Goal: Information Seeking & Learning: Learn about a topic

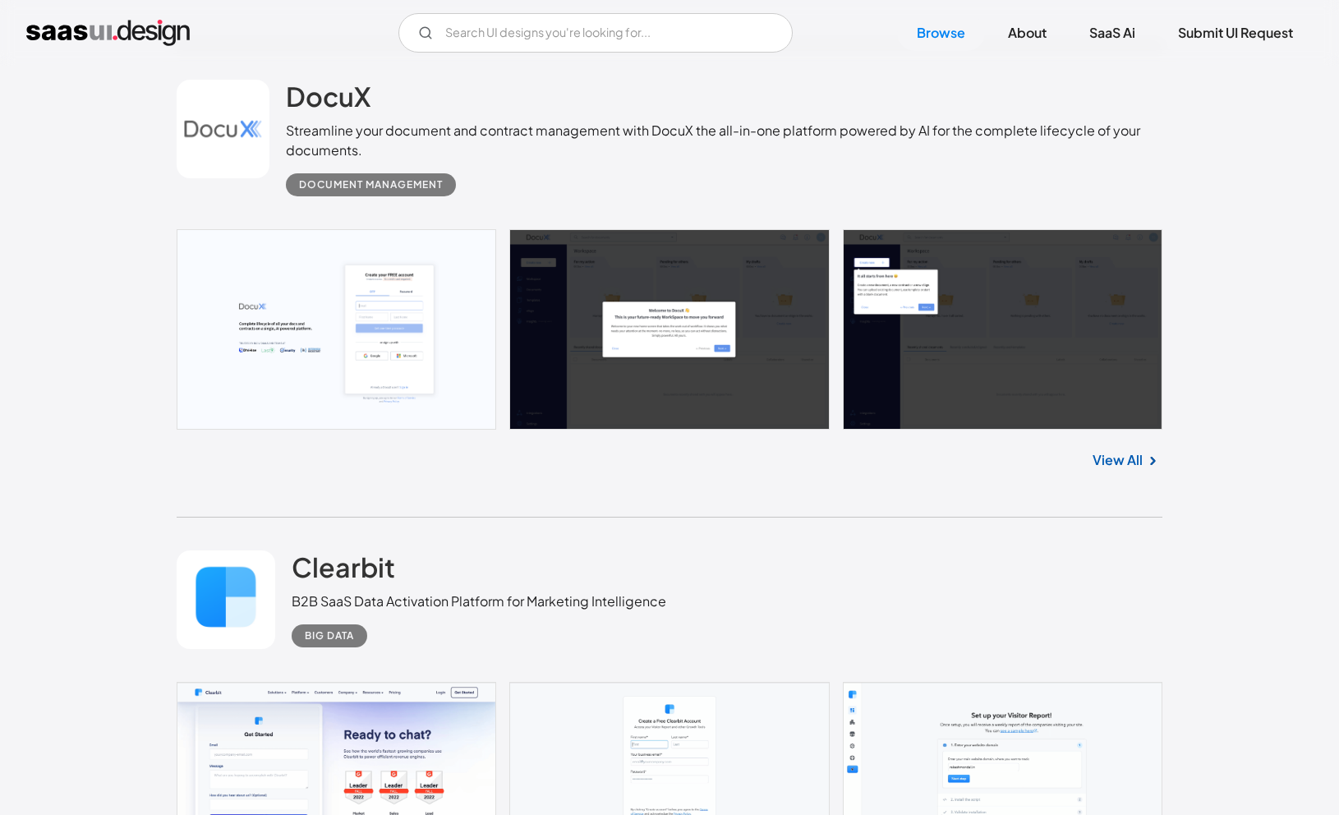
scroll to position [2308, 0]
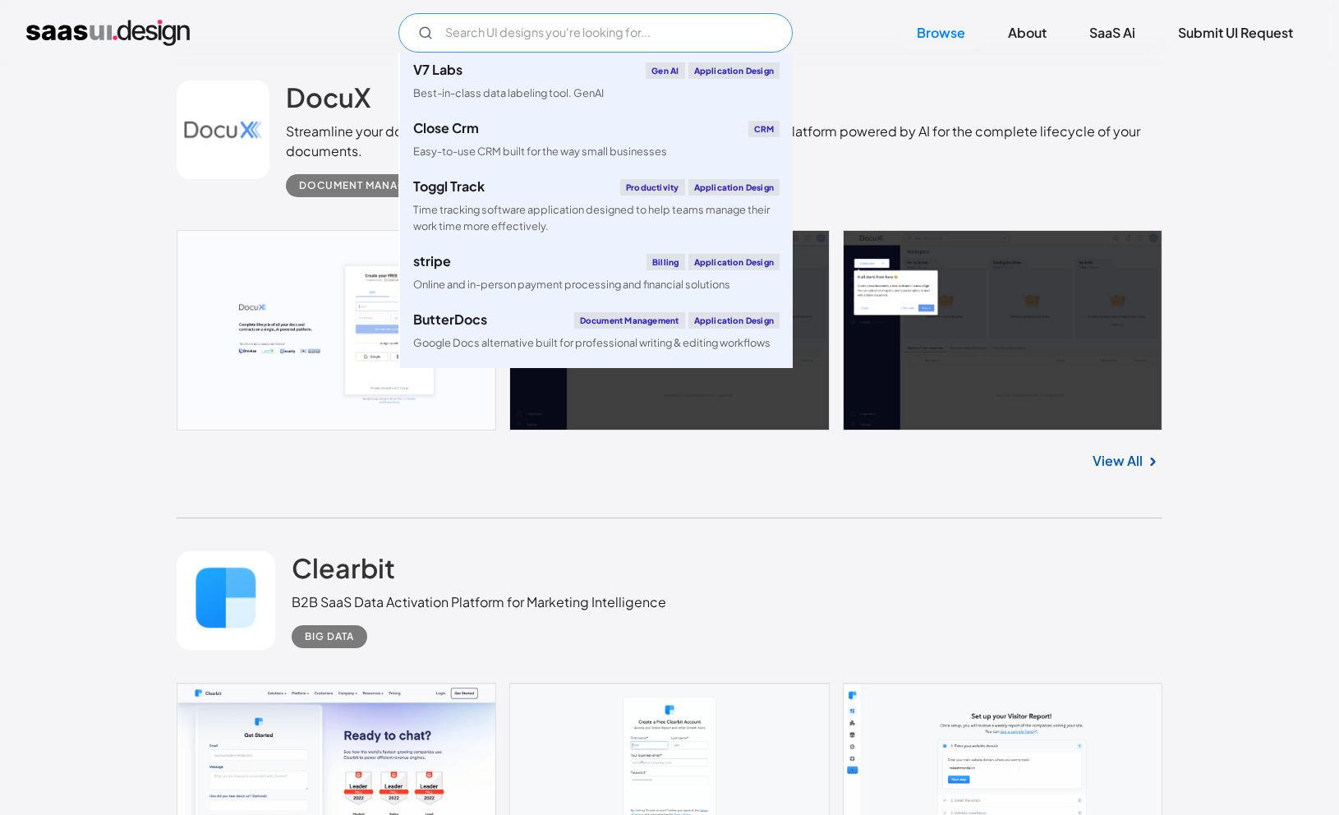
click at [508, 33] on input "Email Form" at bounding box center [595, 32] width 394 height 39
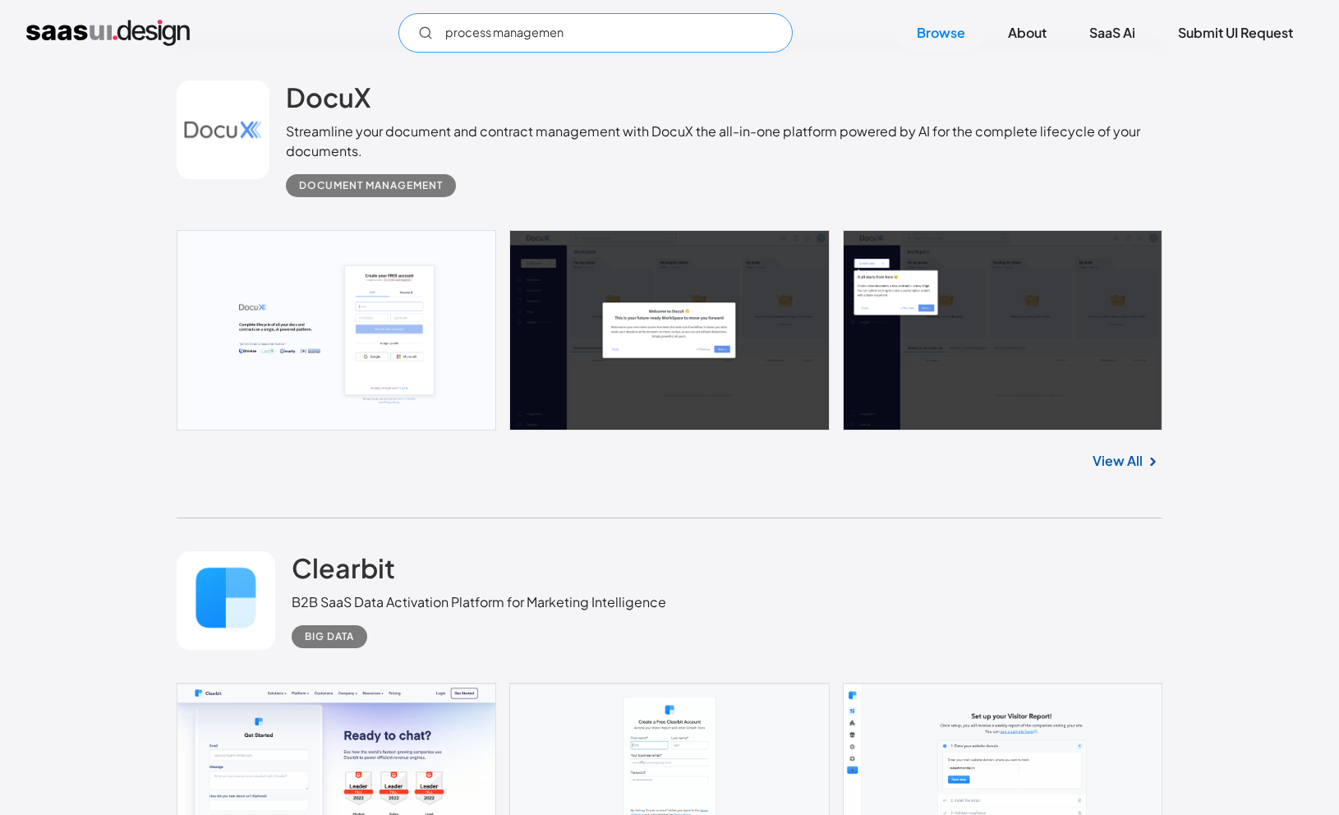
type input "process management"
click at [605, 28] on input "process management" at bounding box center [595, 32] width 394 height 39
click at [427, 27] on icon "Email Form" at bounding box center [425, 32] width 15 height 15
click at [458, 36] on input "process management" at bounding box center [595, 32] width 394 height 39
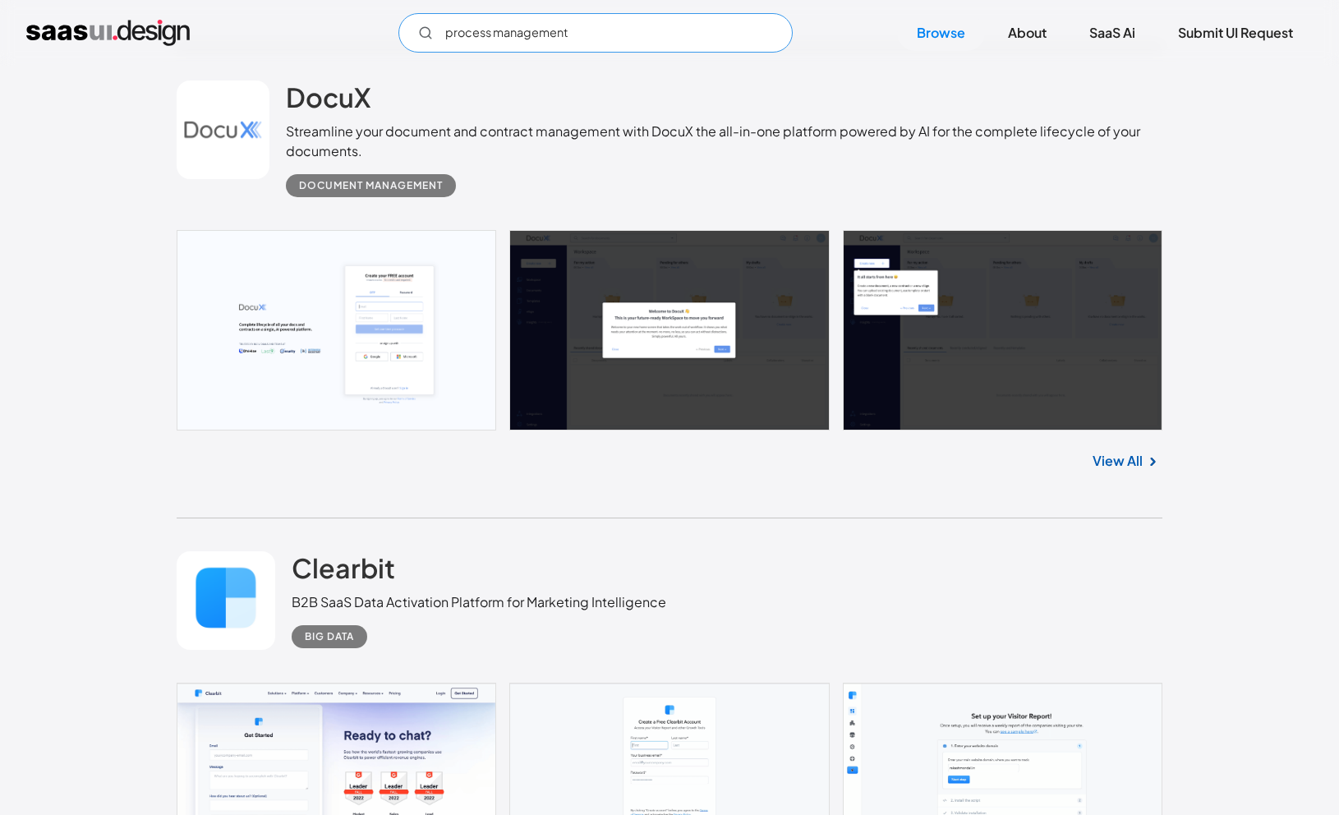
click at [458, 36] on input "process management" at bounding box center [595, 32] width 394 height 39
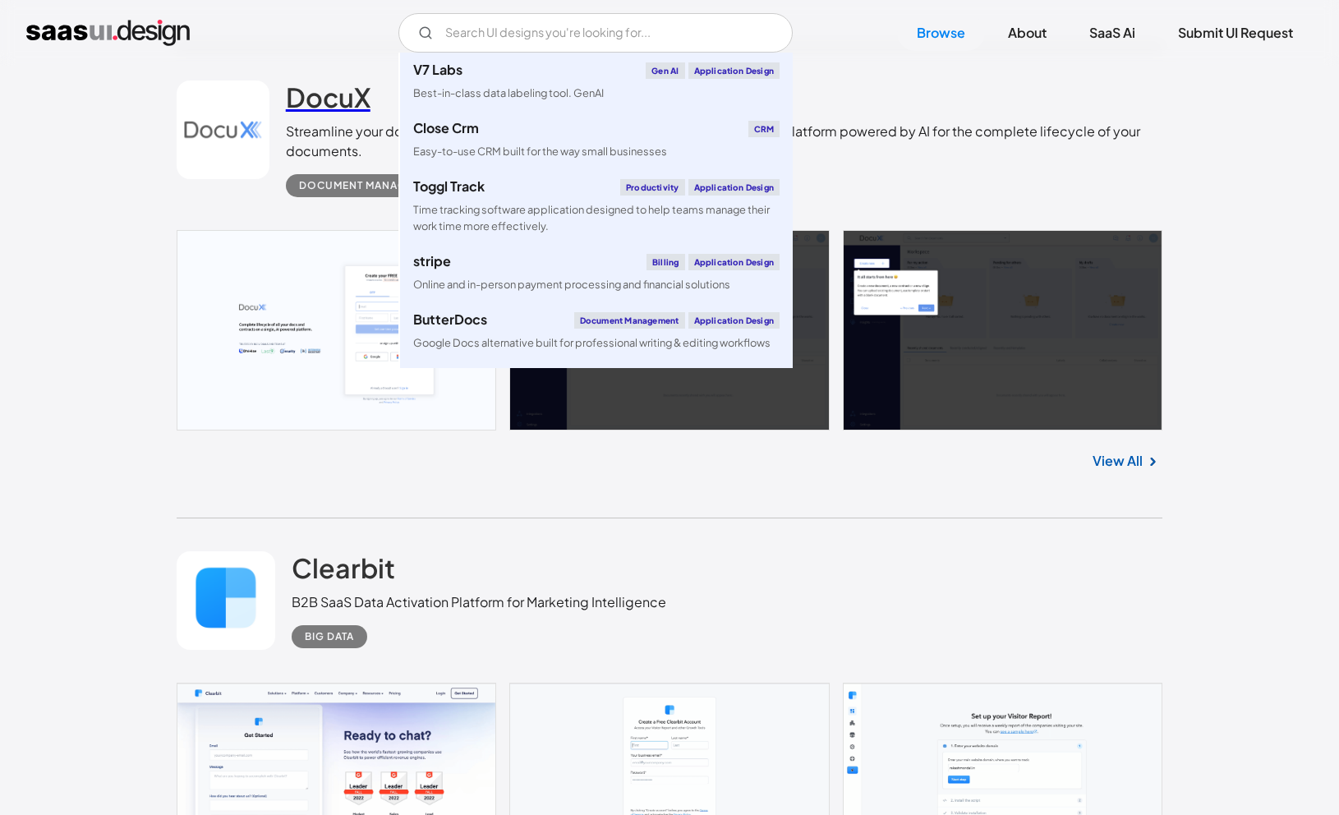
click at [324, 105] on h2 "DocuX" at bounding box center [328, 96] width 85 height 33
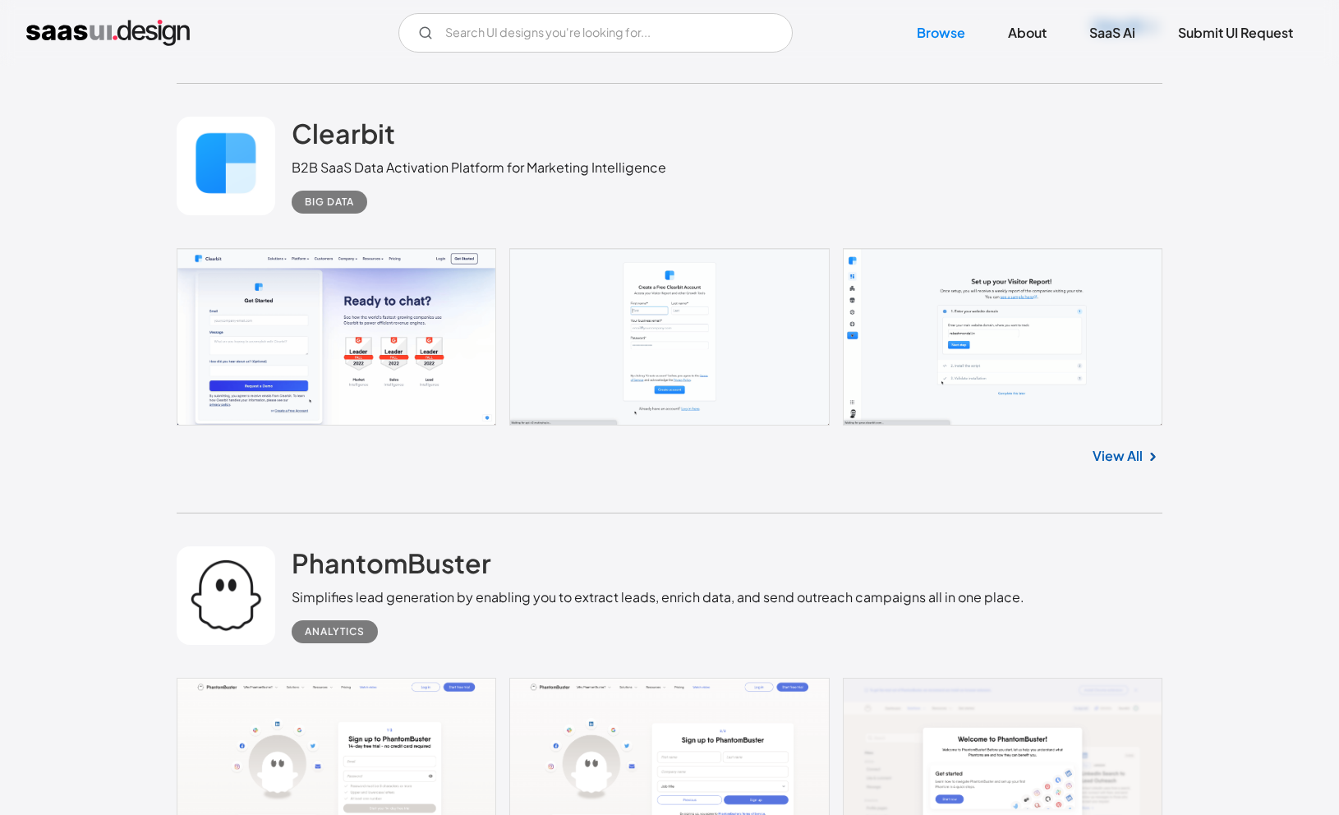
scroll to position [2740, 0]
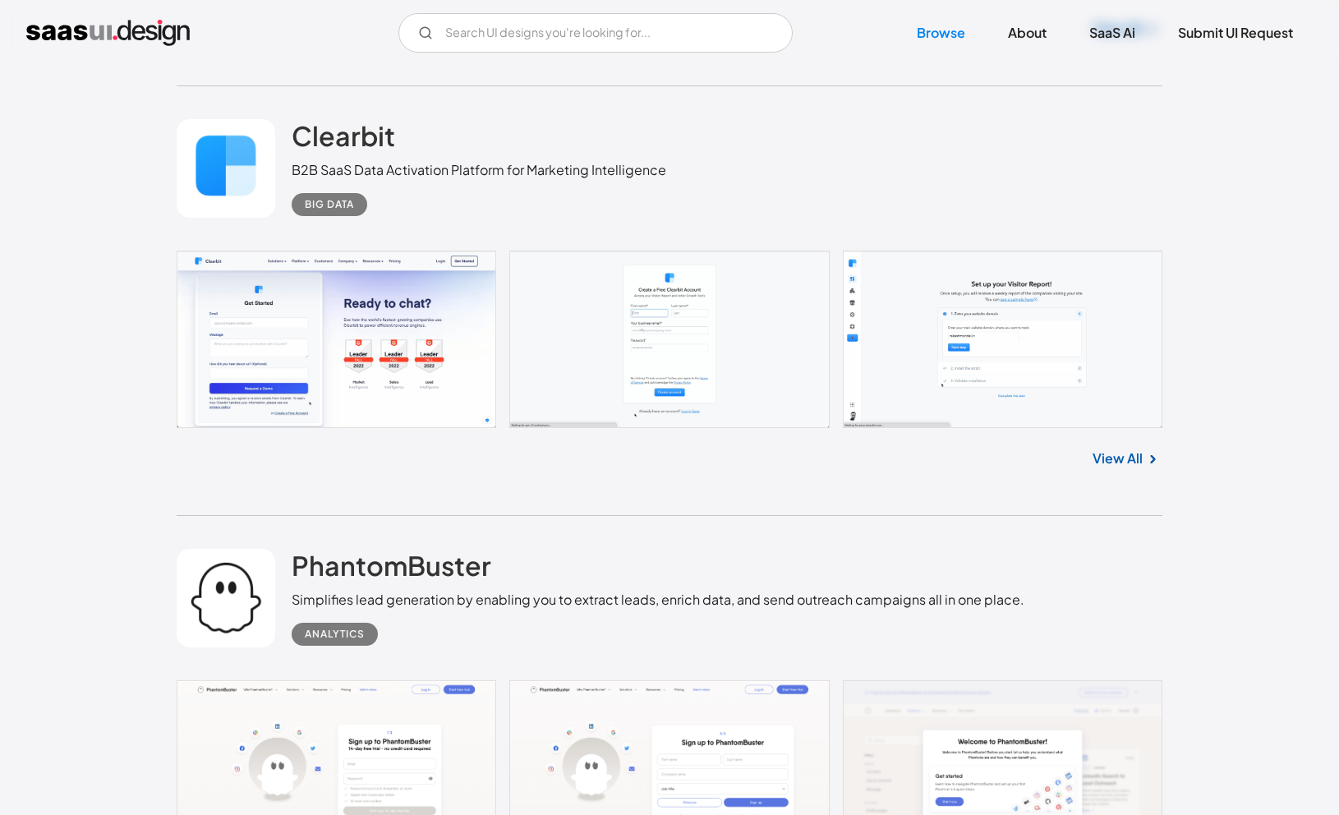
click at [378, 304] on link at bounding box center [669, 338] width 985 height 177
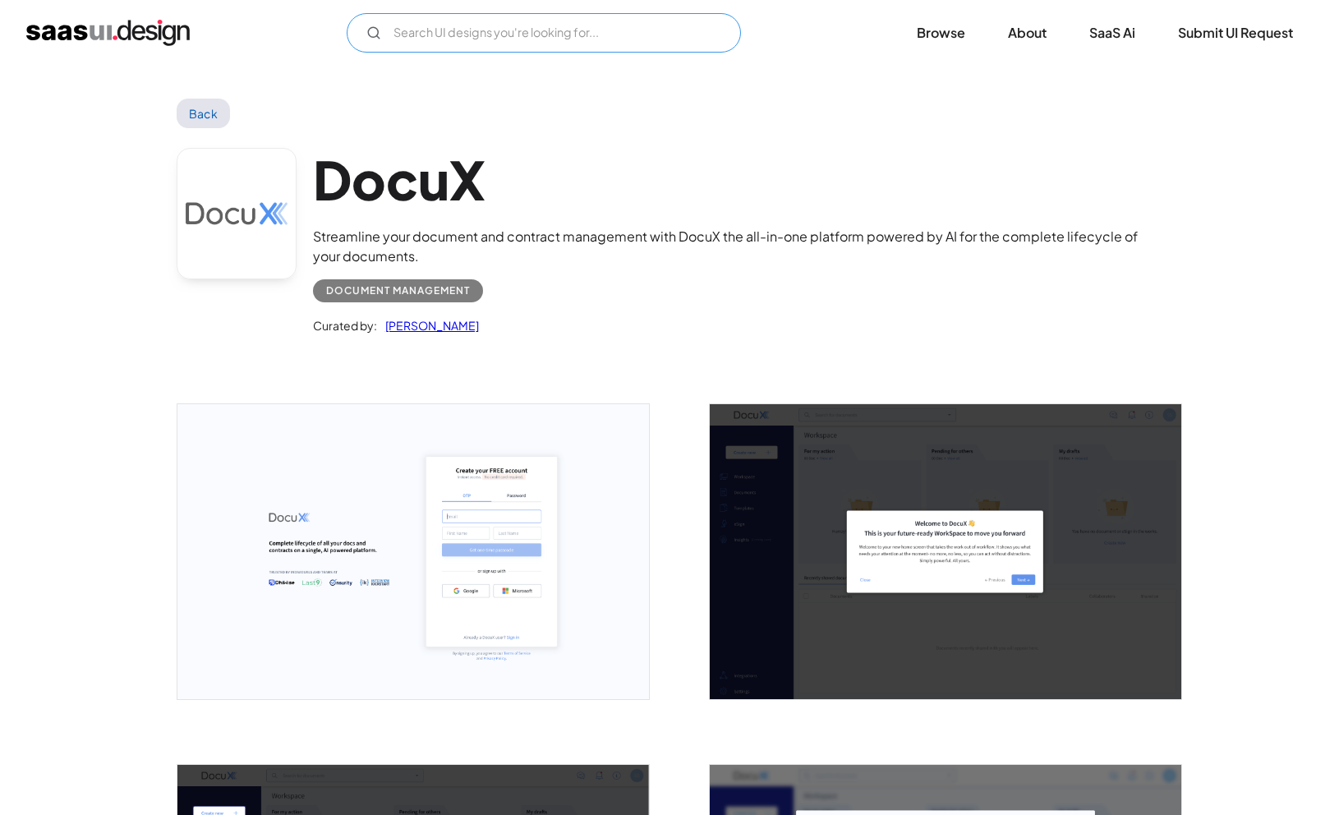
click at [424, 30] on input "Email Form" at bounding box center [544, 32] width 394 height 39
type input "proces"
type input "p"
click at [967, 133] on div "DocuX Streamline your document and contract management with DocuX the all-in-on…" at bounding box center [669, 245] width 985 height 234
click at [471, 497] on img "open lightbox" at bounding box center [412, 551] width 471 height 295
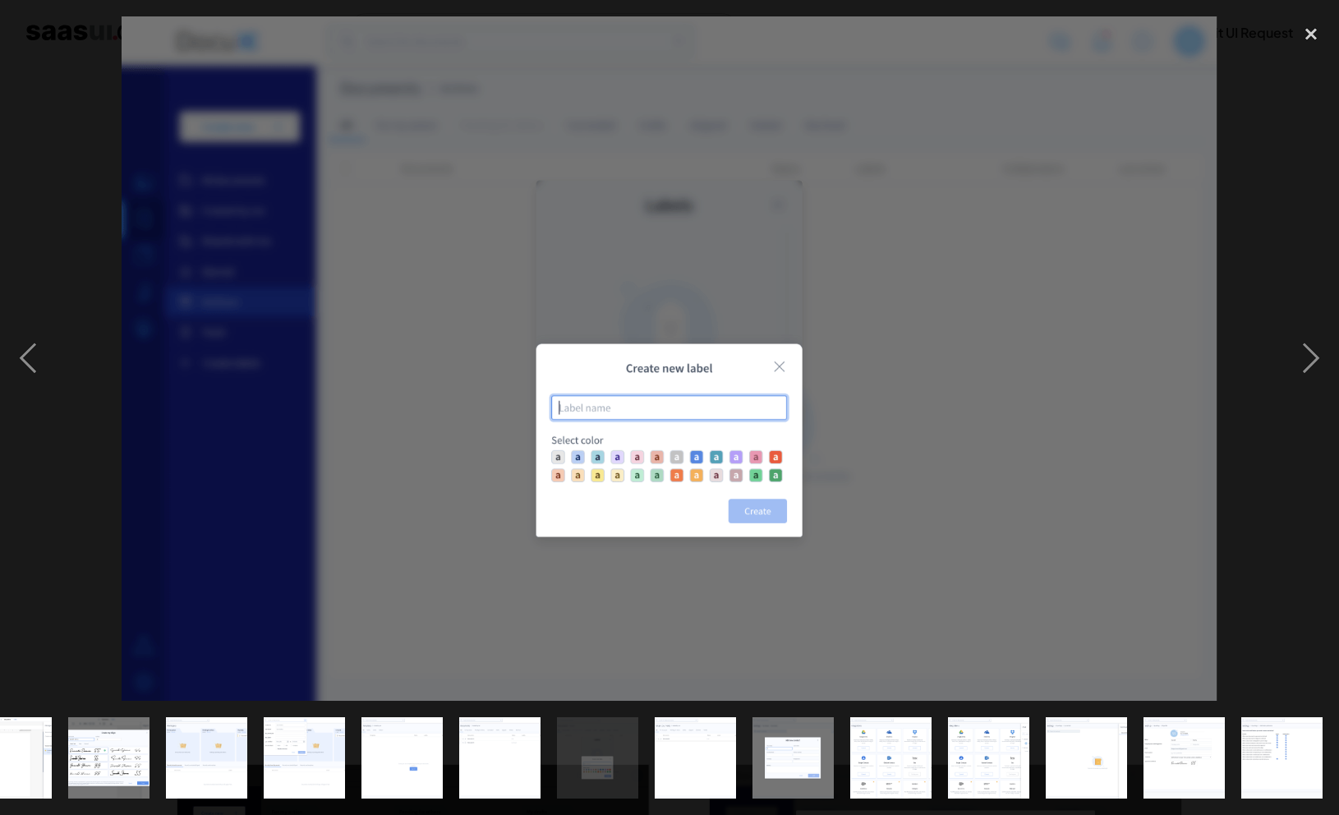
scroll to position [0, 730]
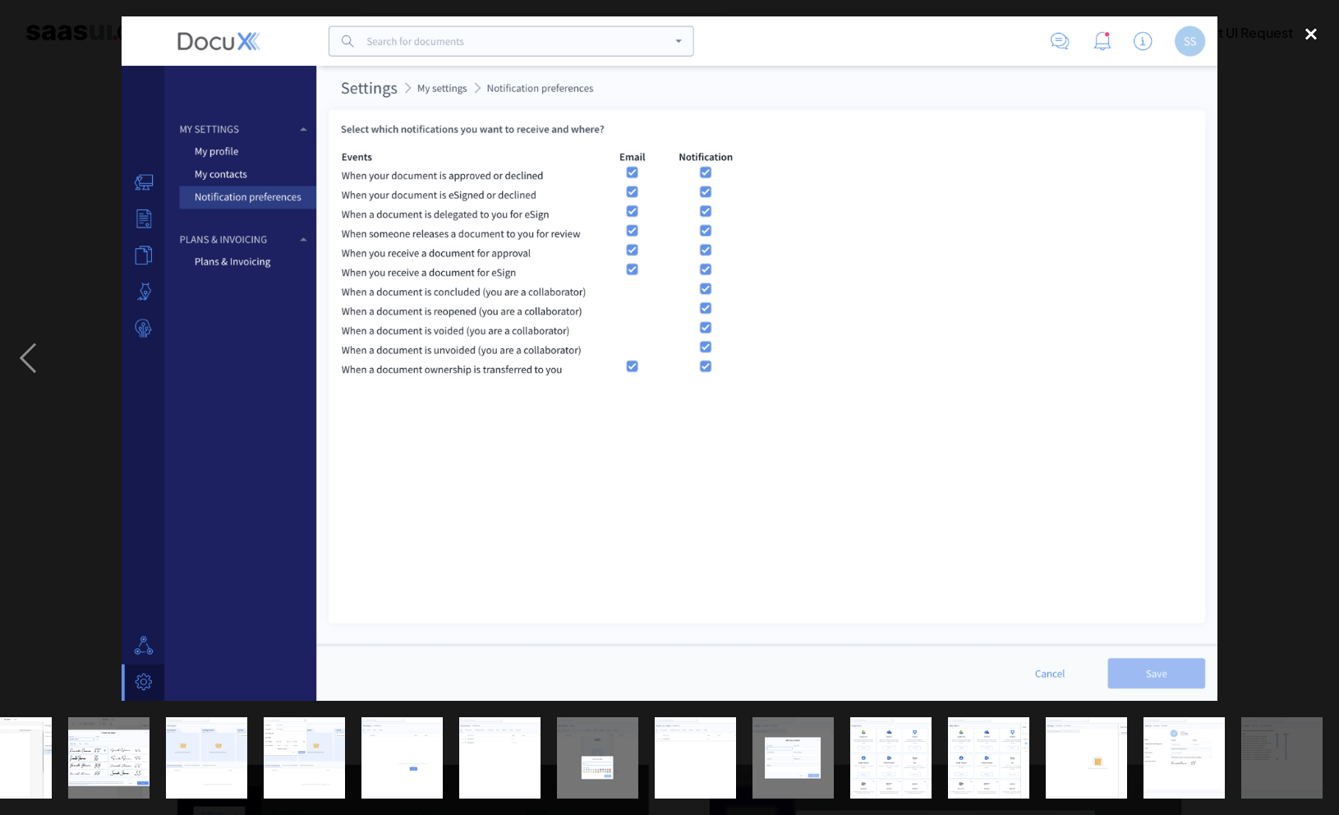
click at [1313, 39] on div "close lightbox" at bounding box center [1311, 34] width 56 height 36
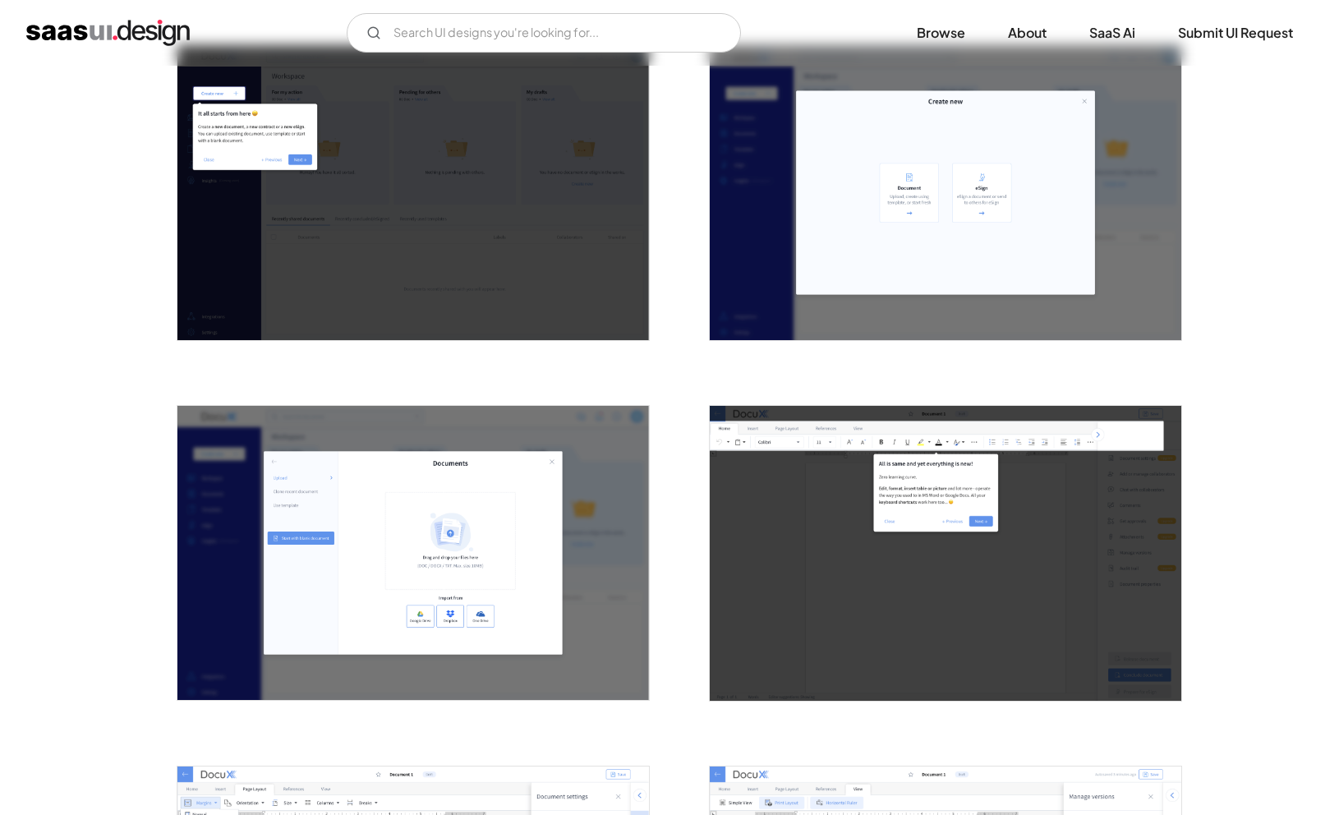
scroll to position [742, 0]
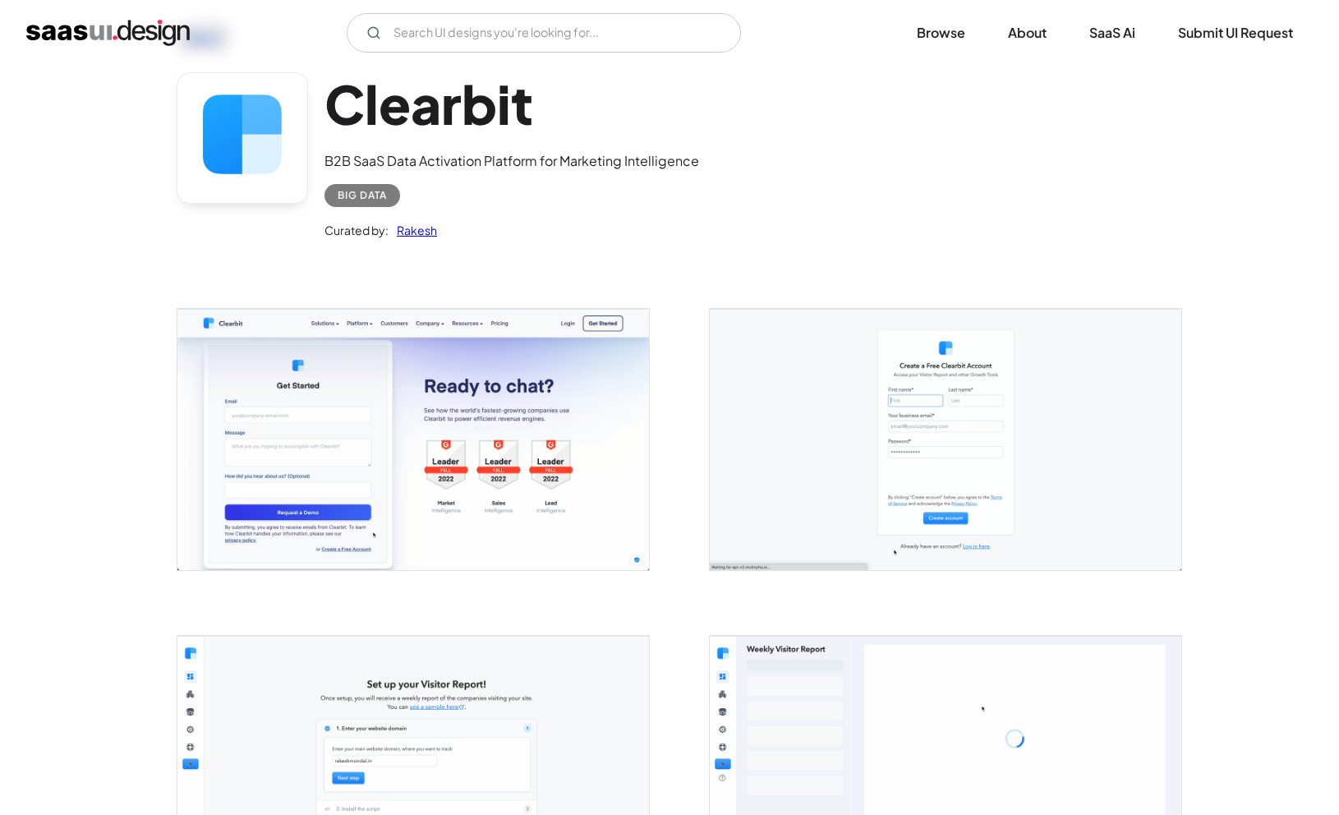
scroll to position [99, 0]
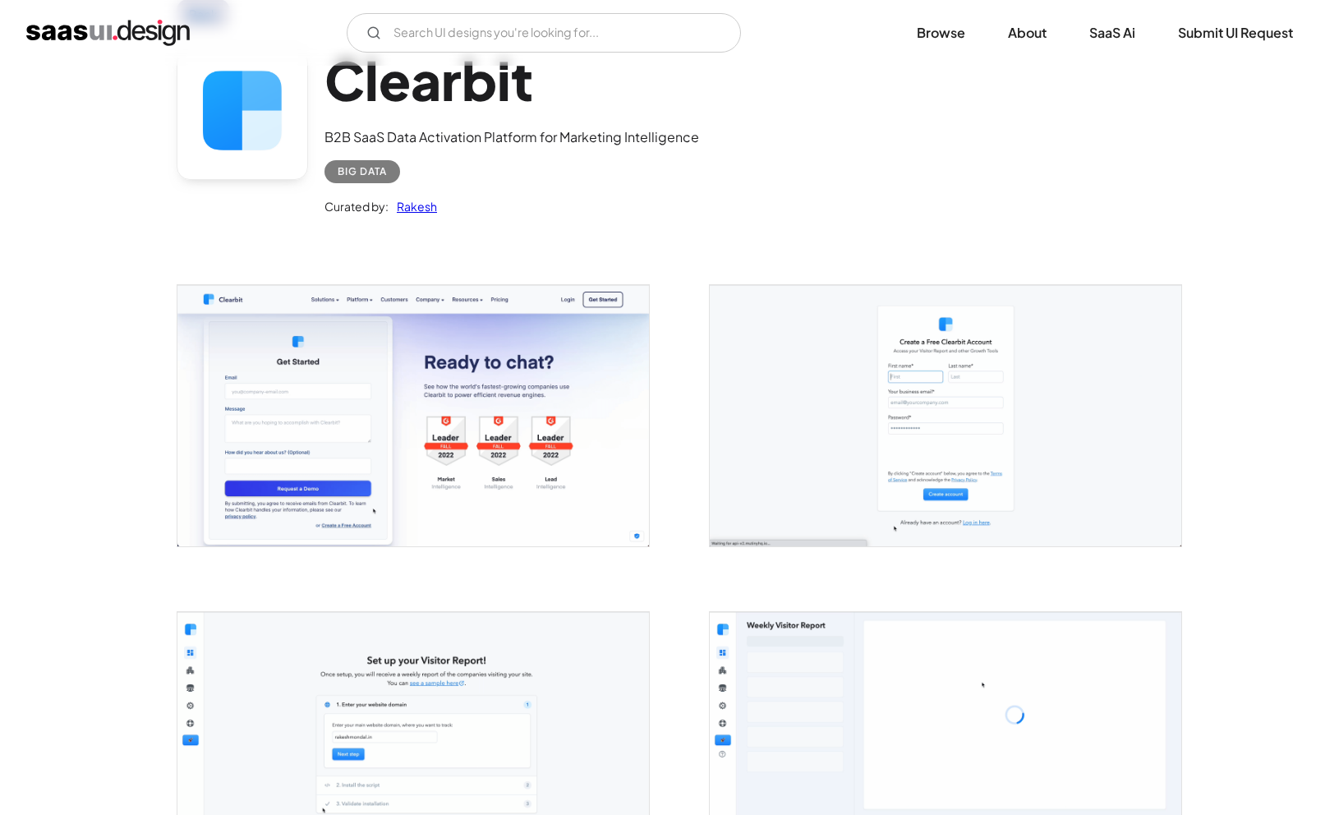
click at [408, 359] on img "open lightbox" at bounding box center [412, 415] width 471 height 260
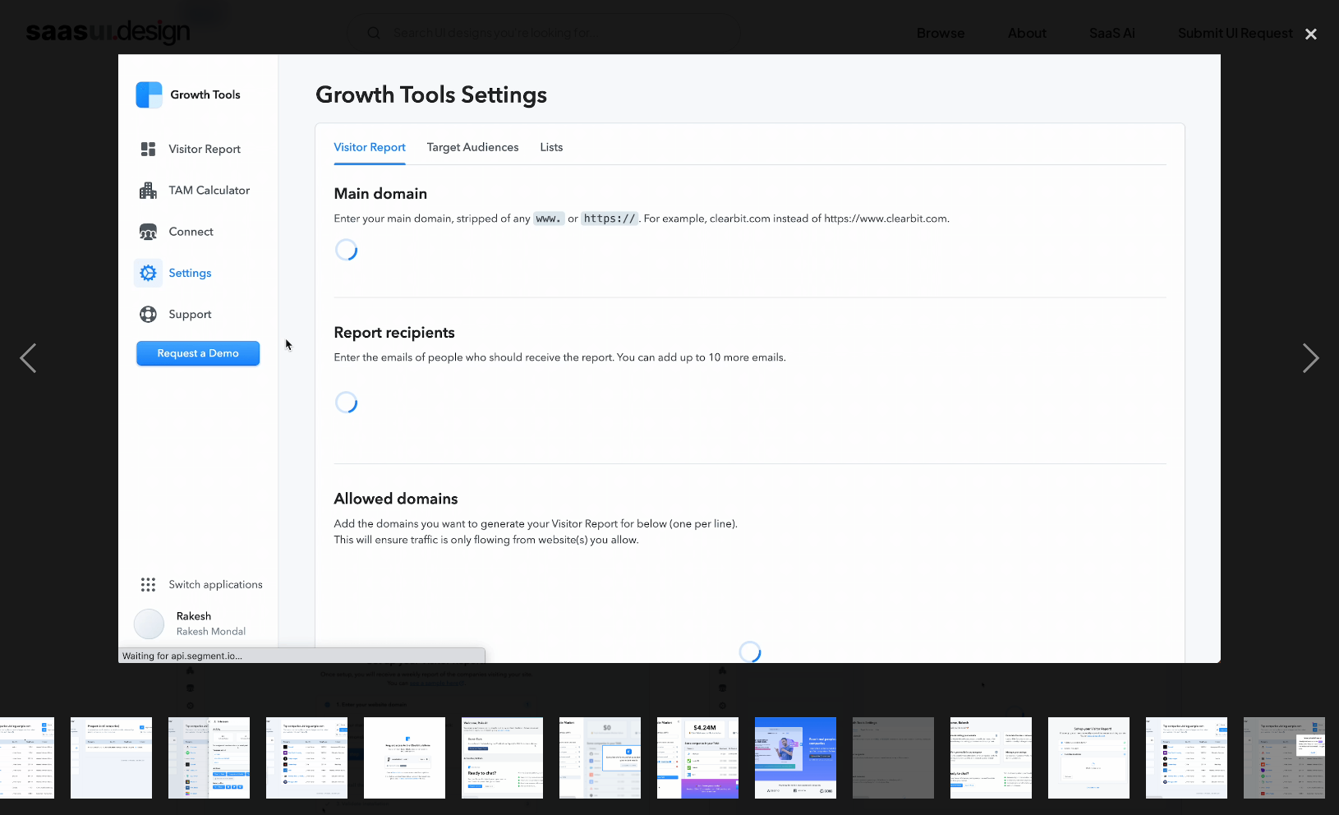
scroll to position [0, 437]
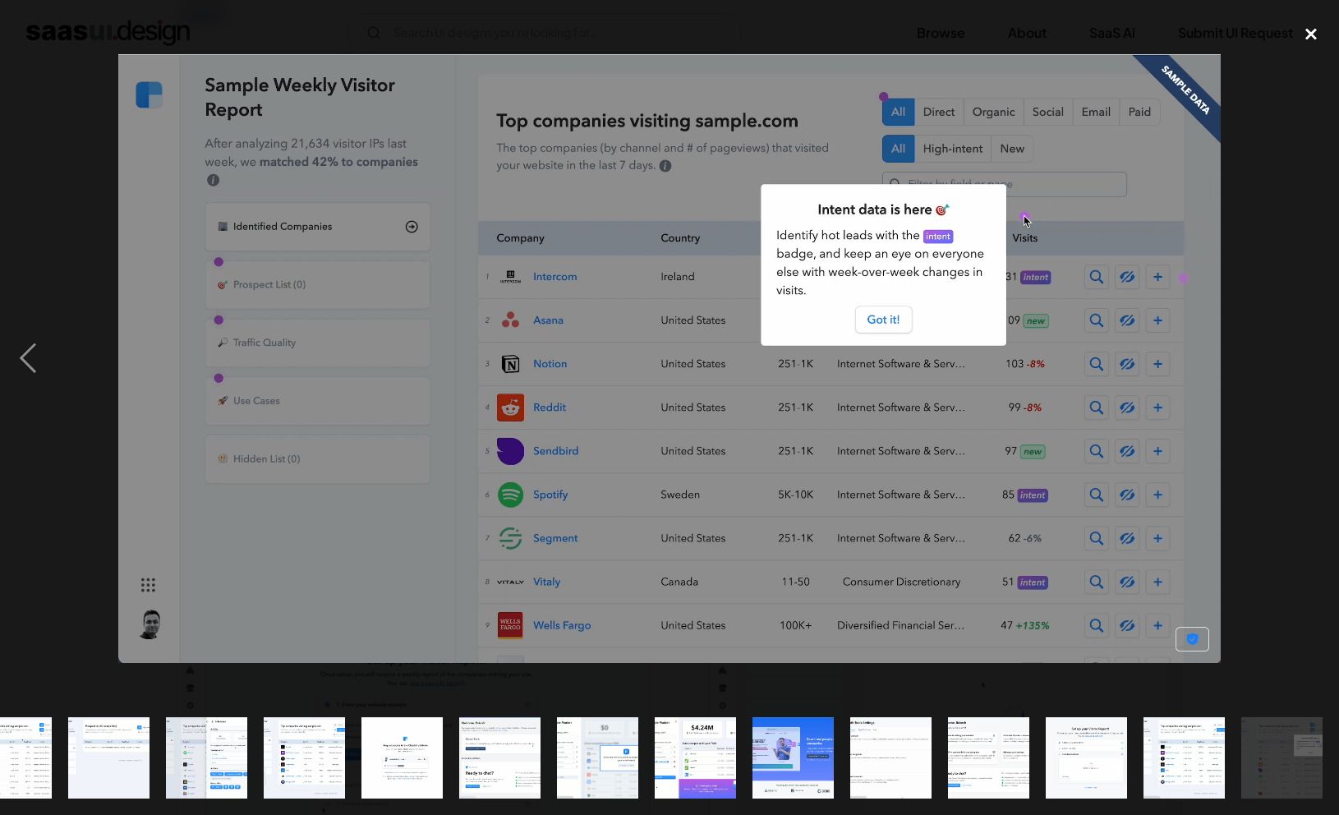
click at [1313, 30] on div "close lightbox" at bounding box center [1311, 34] width 56 height 36
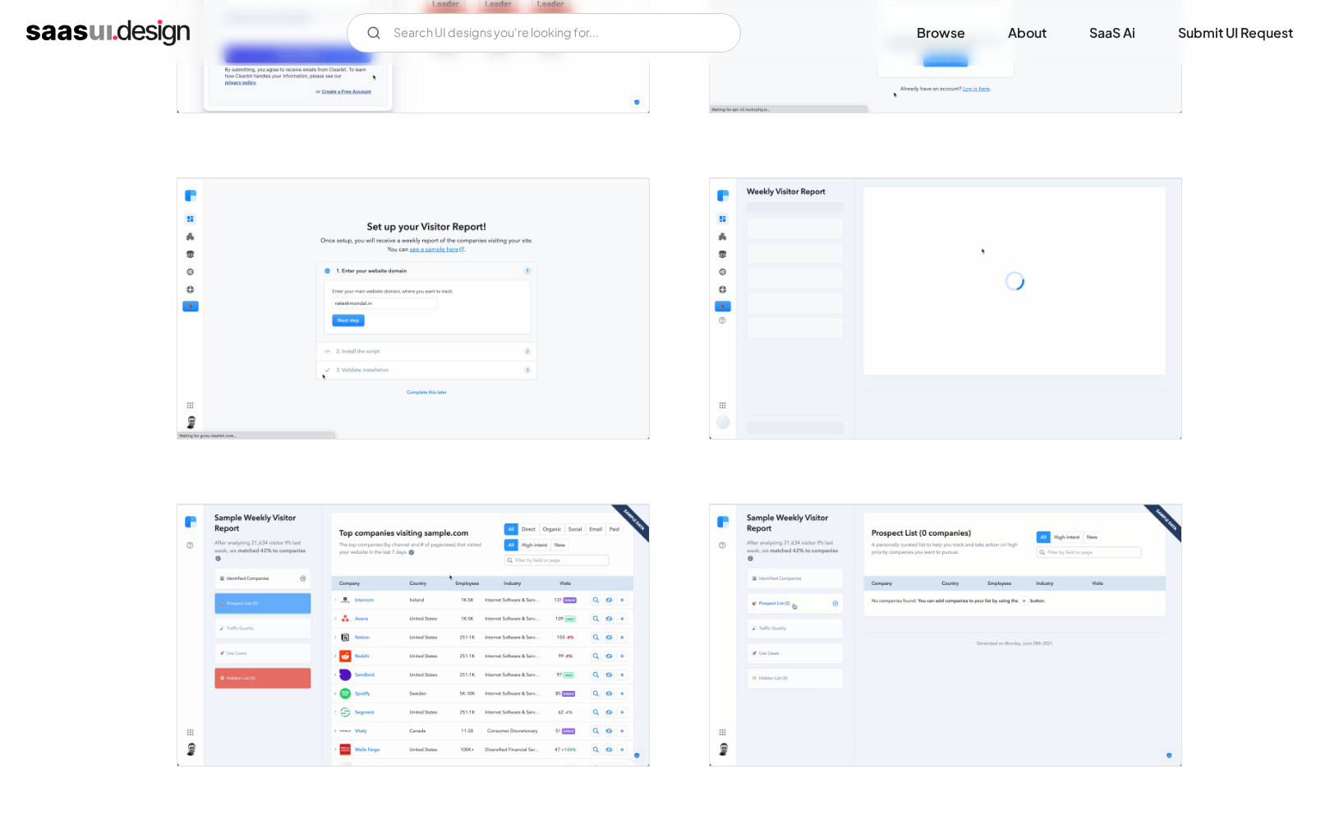
scroll to position [0, 0]
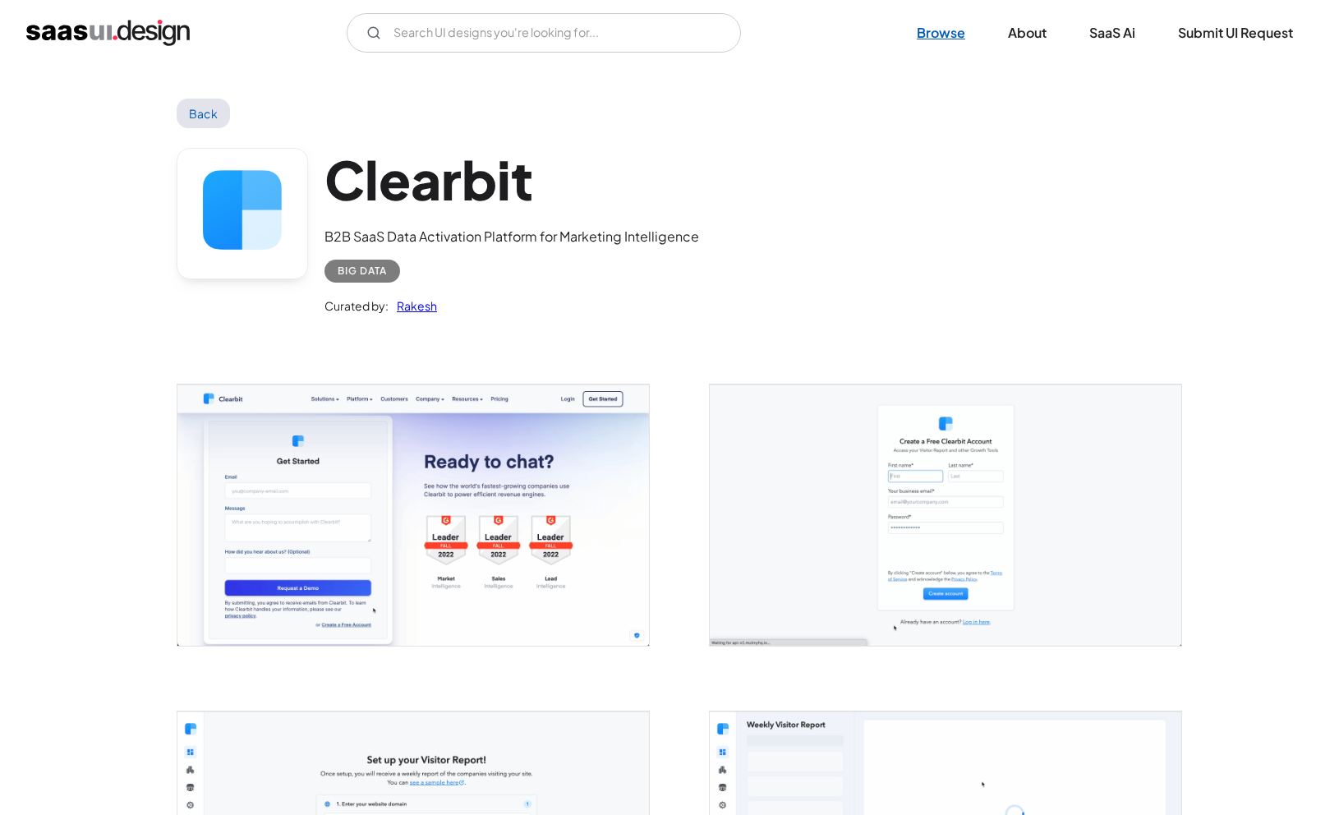
click at [952, 33] on link "Browse" at bounding box center [941, 33] width 88 height 36
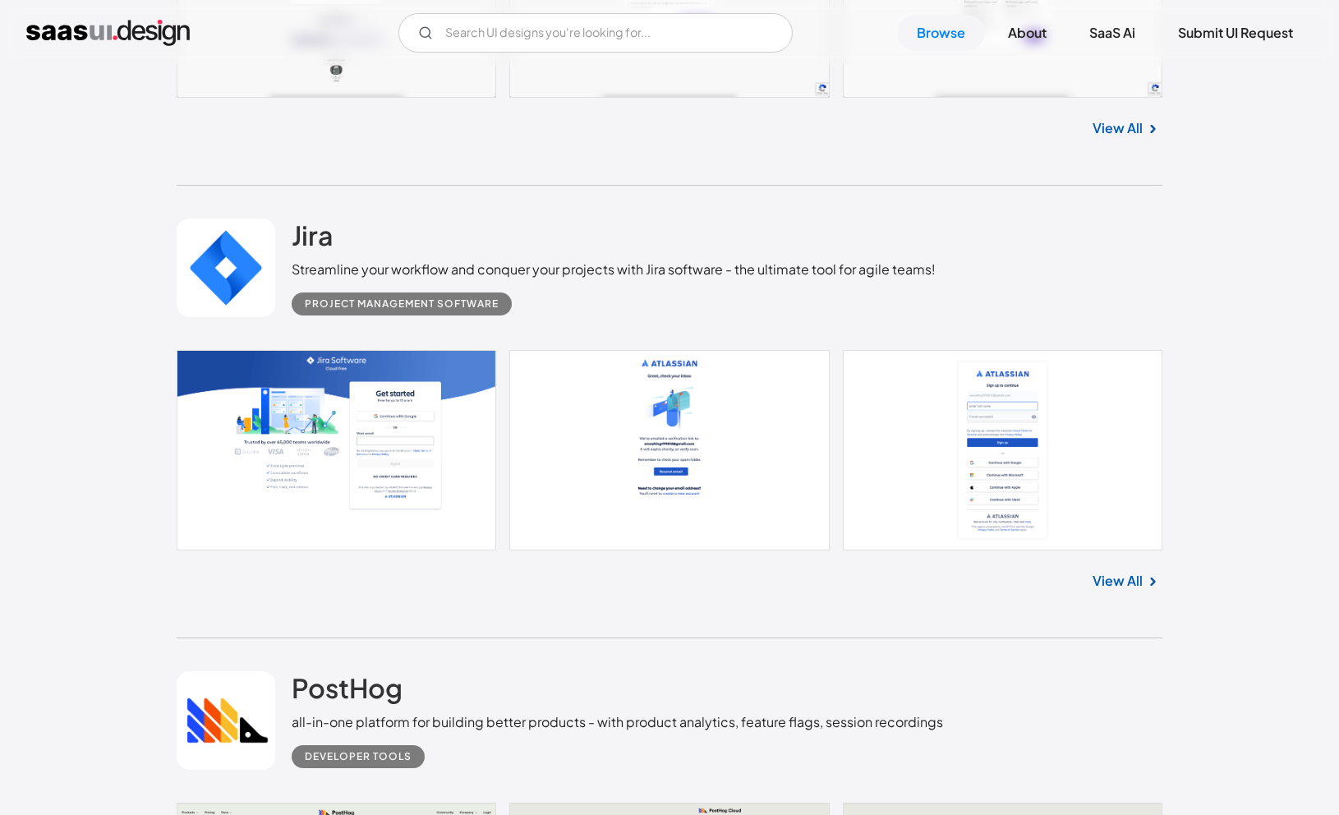
scroll to position [5230, 0]
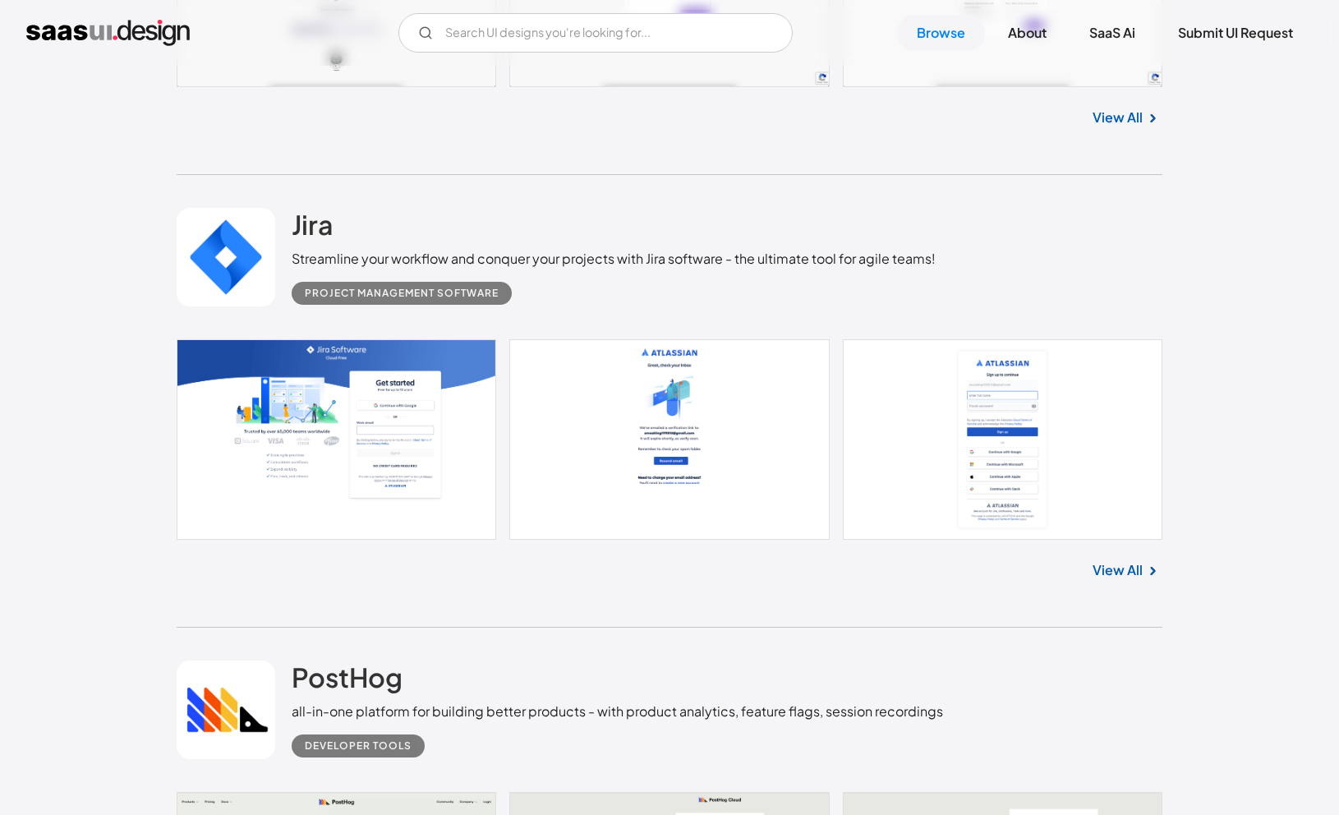
click at [428, 429] on link at bounding box center [669, 439] width 985 height 200
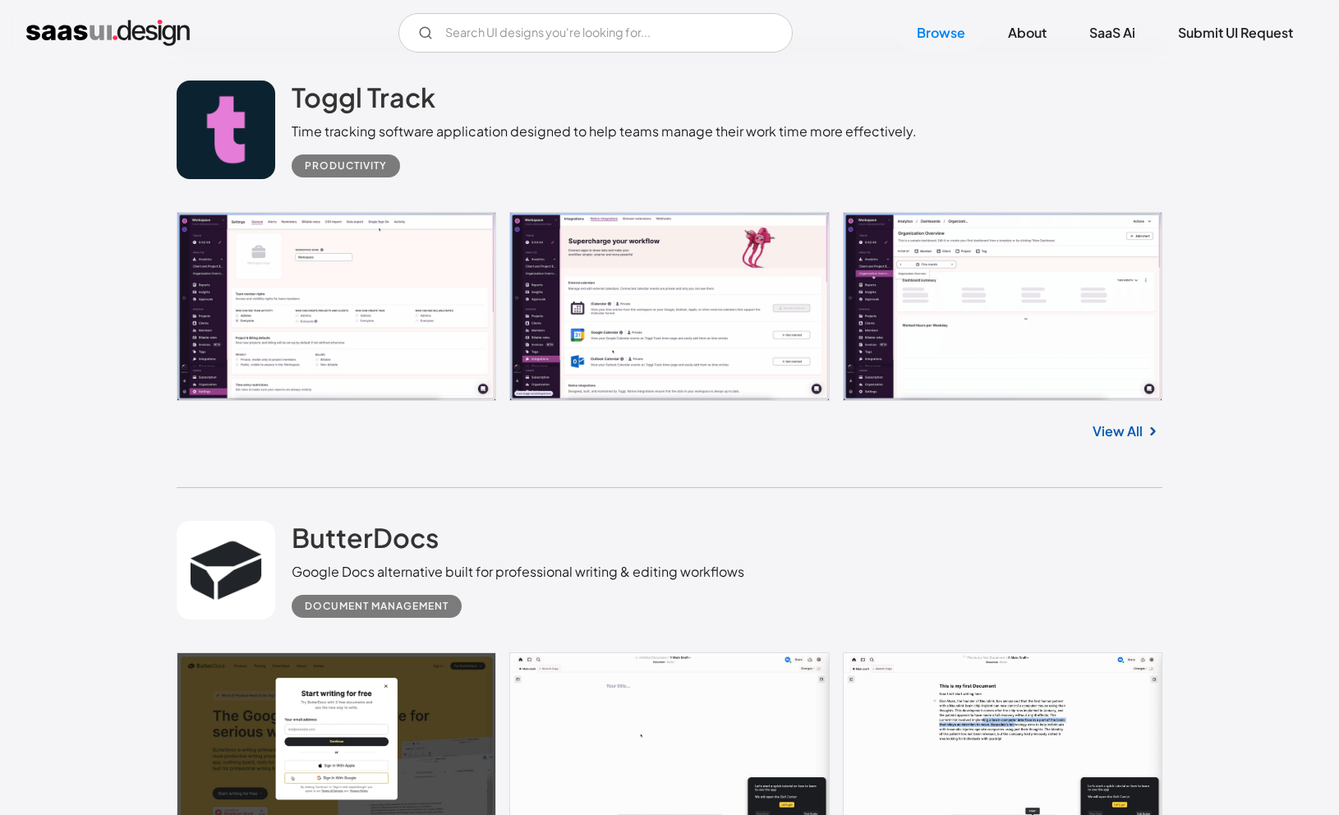
scroll to position [7942, 0]
click at [291, 258] on link at bounding box center [669, 305] width 985 height 189
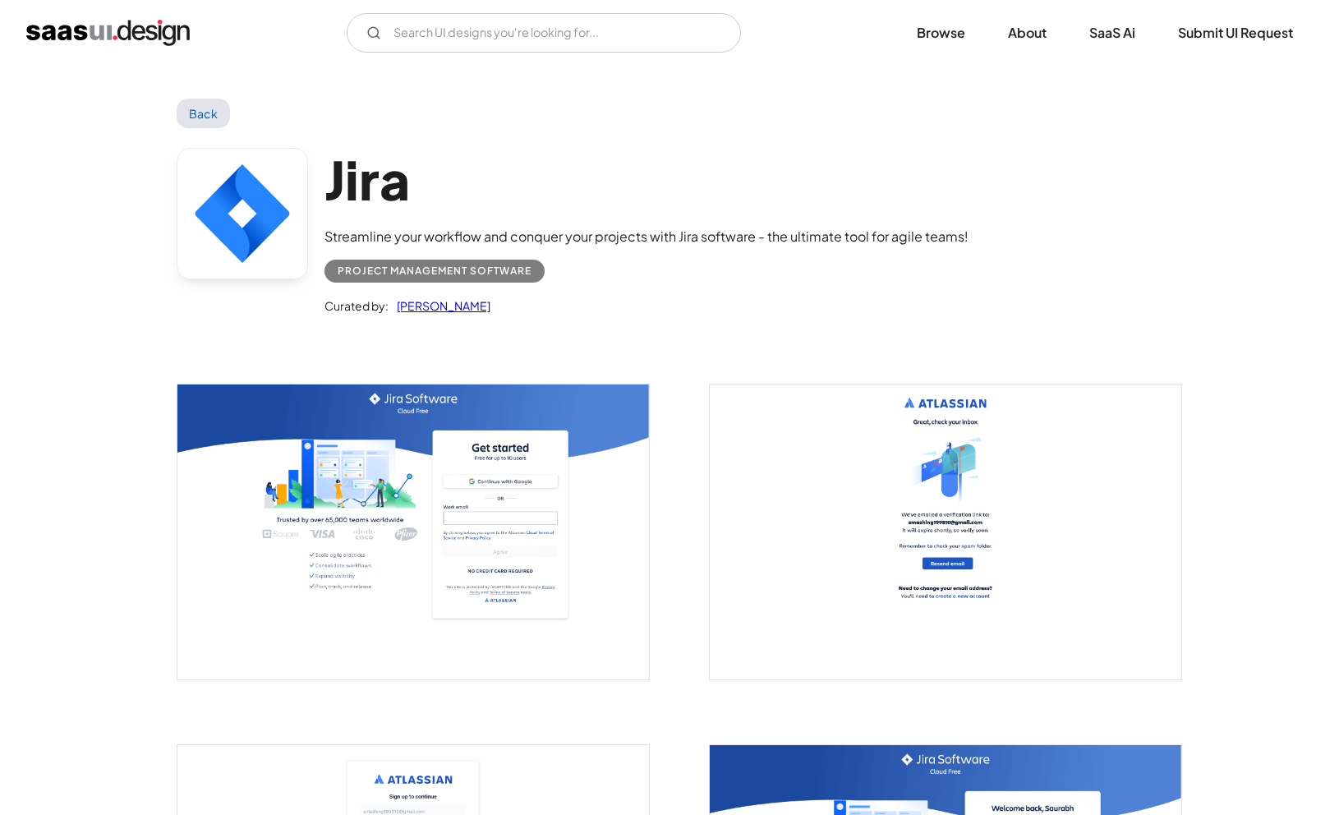
click at [367, 491] on img "open lightbox" at bounding box center [412, 531] width 471 height 295
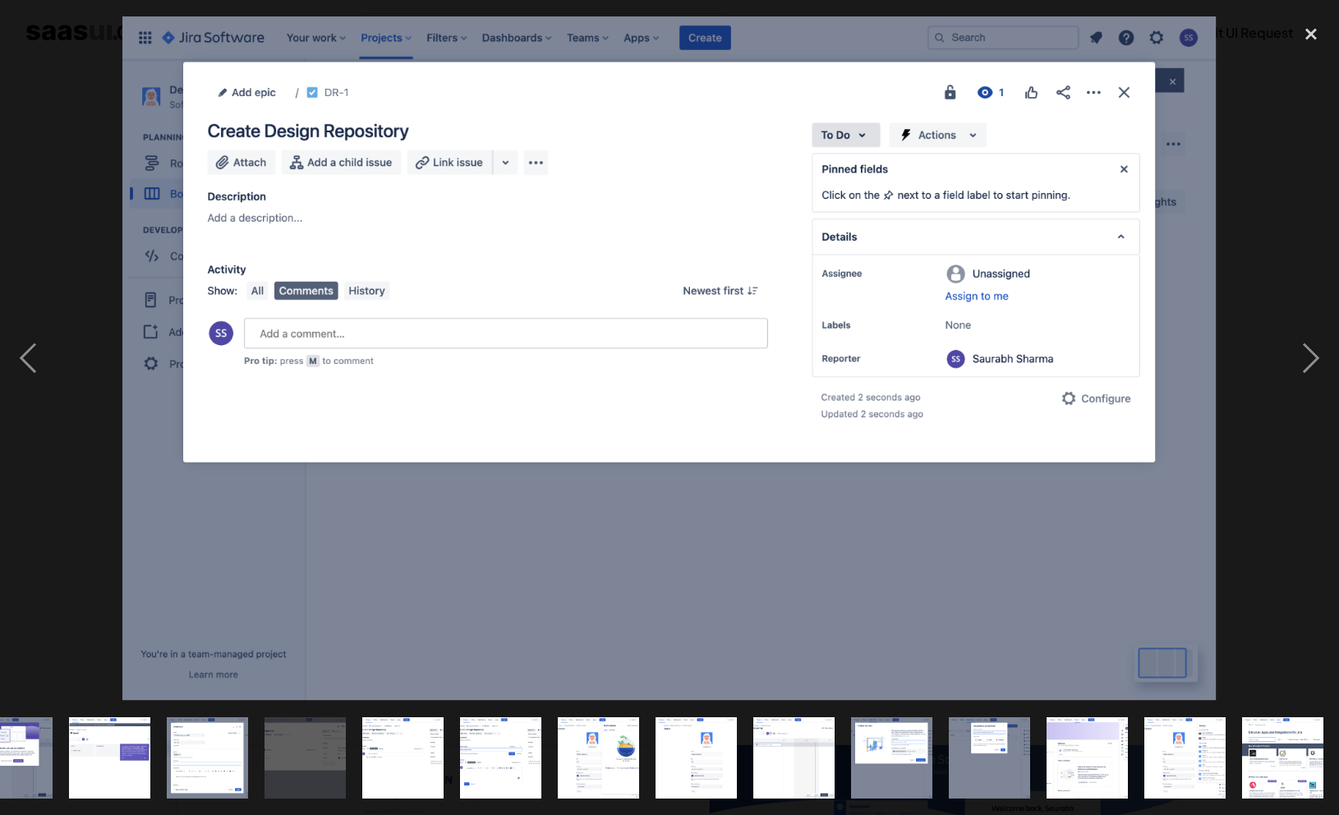
scroll to position [0, 1023]
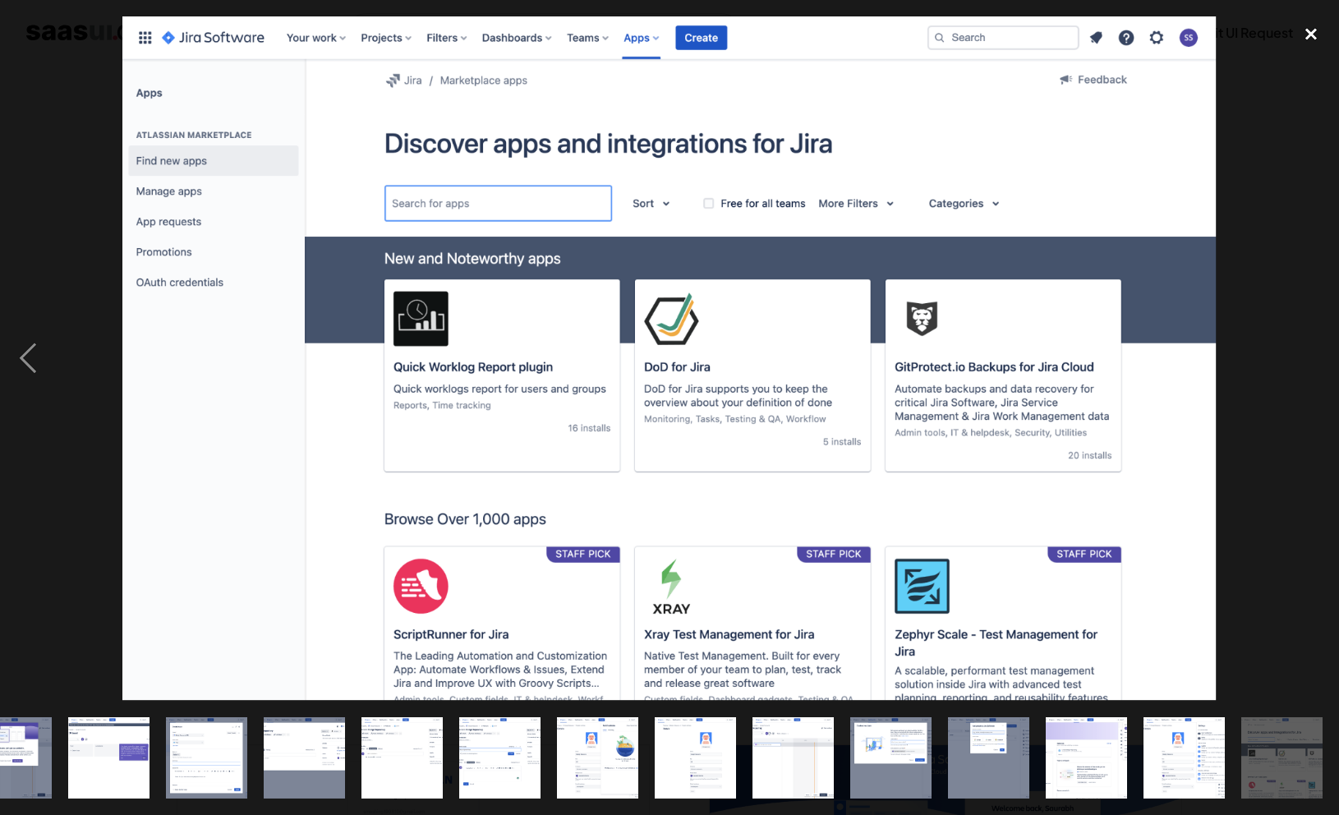
click at [1313, 39] on div "close lightbox" at bounding box center [1311, 34] width 56 height 36
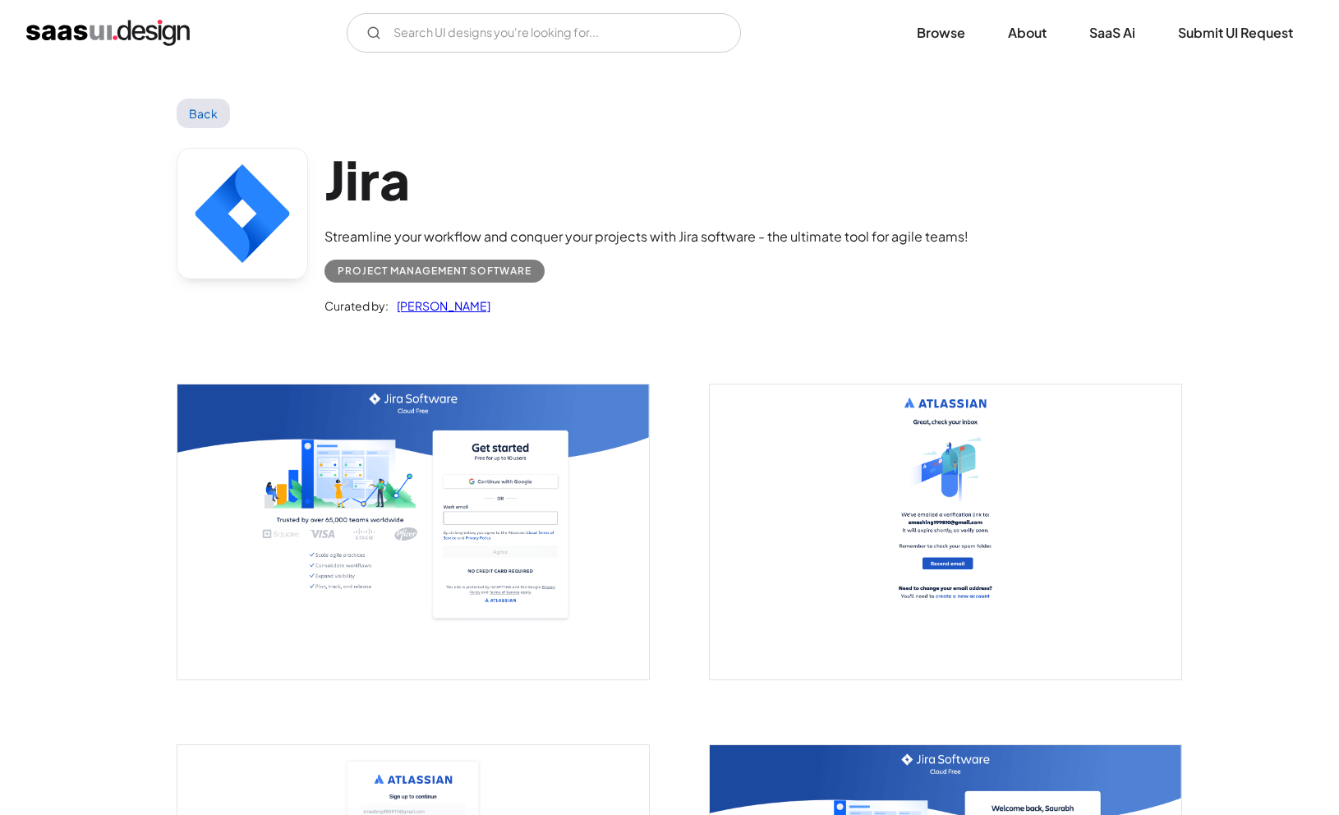
scroll to position [0, 0]
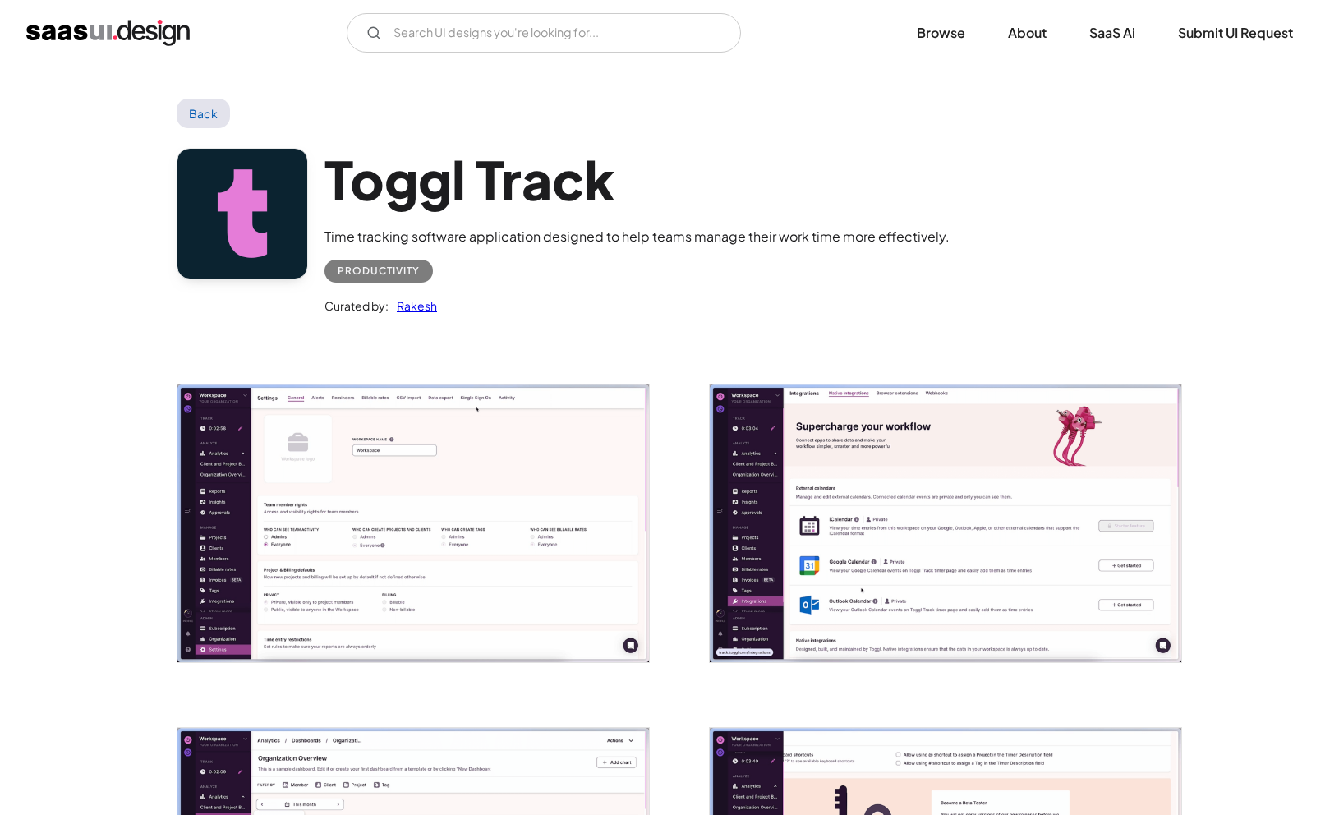
click at [310, 462] on img "open lightbox" at bounding box center [412, 523] width 471 height 278
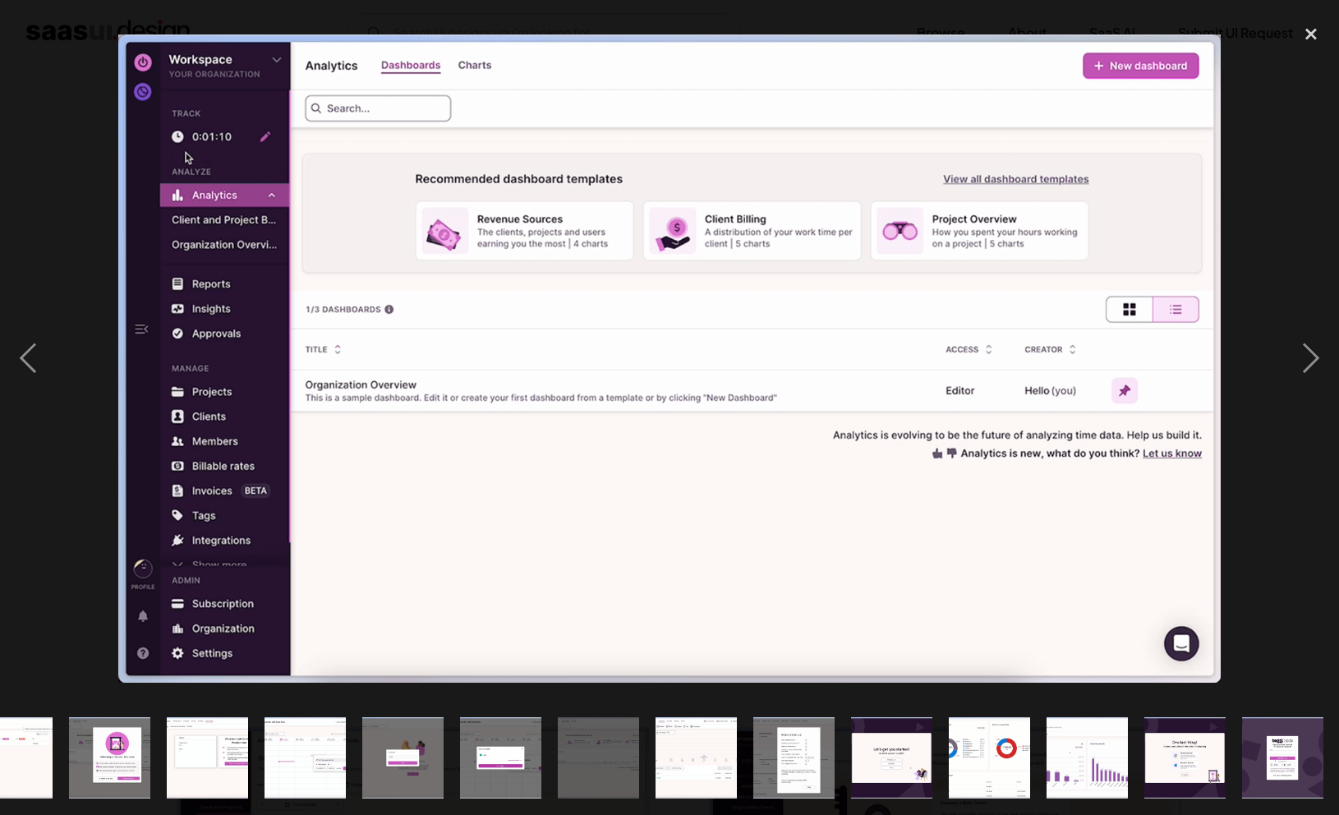
scroll to position [0, 730]
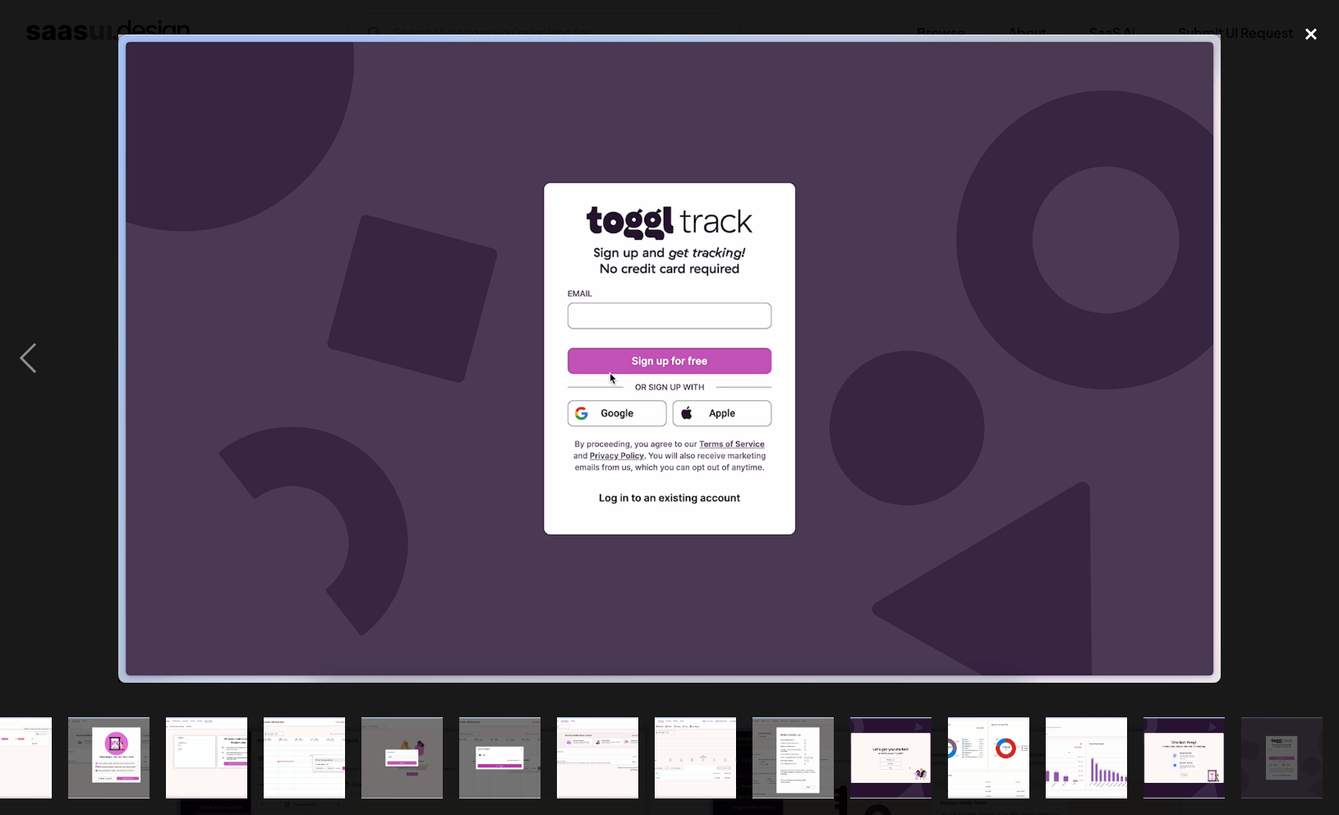
click at [1311, 38] on div "close lightbox" at bounding box center [1311, 34] width 56 height 36
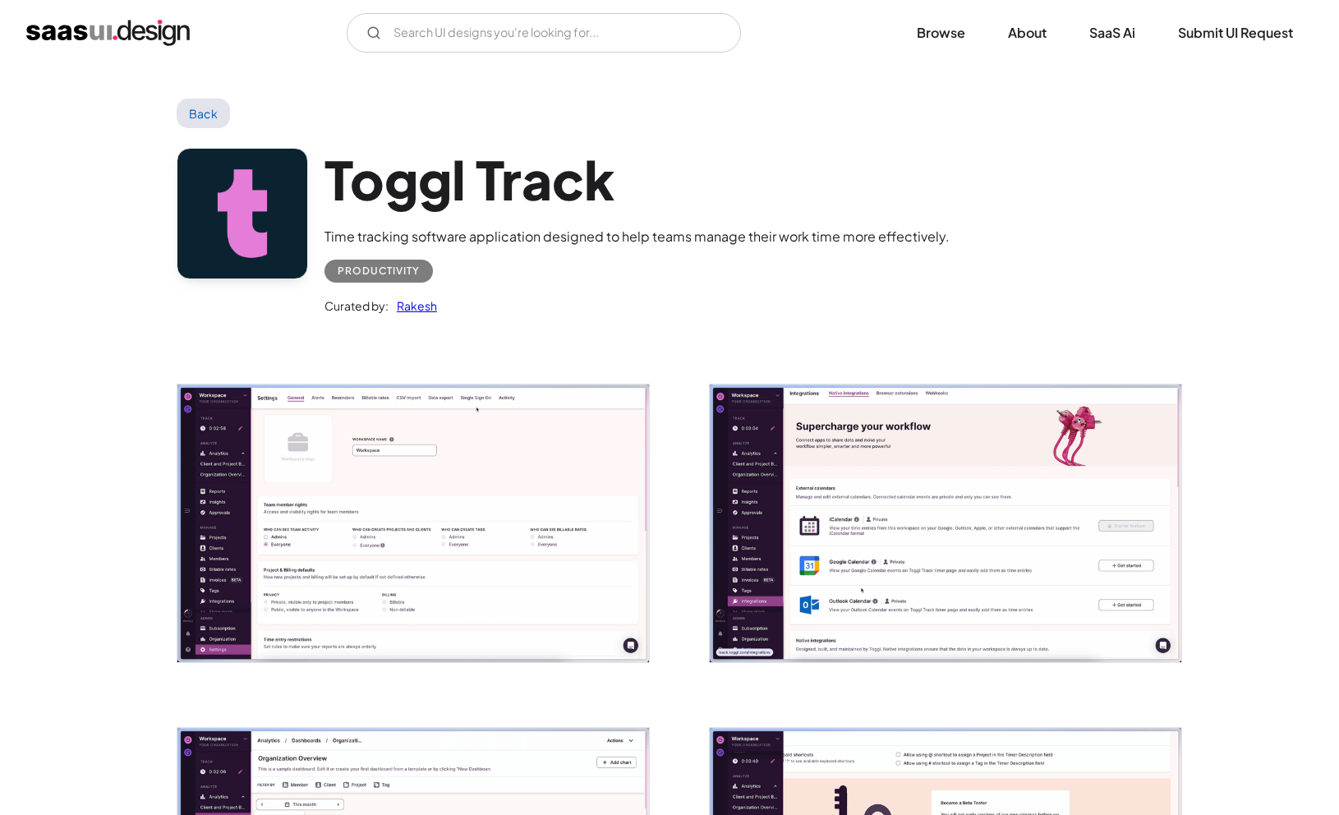
scroll to position [0, 0]
